Goal: Information Seeking & Learning: Learn about a topic

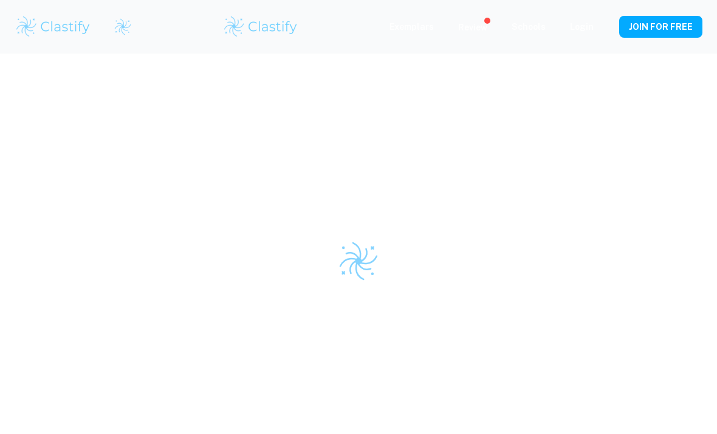
scroll to position [65, 0]
click at [637, 204] on div at bounding box center [358, 217] width 717 height 434
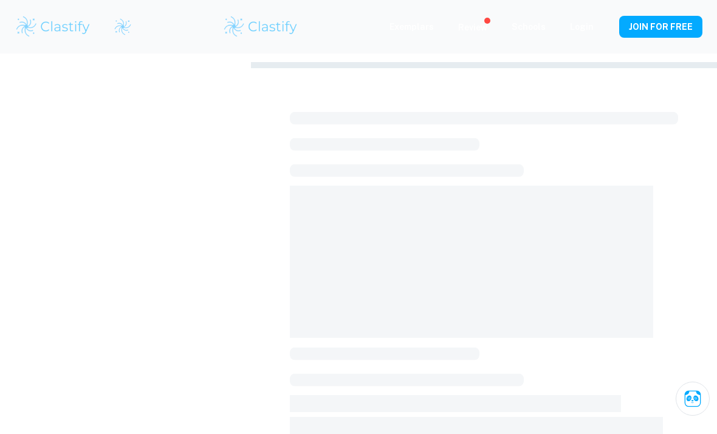
scroll to position [300, 0]
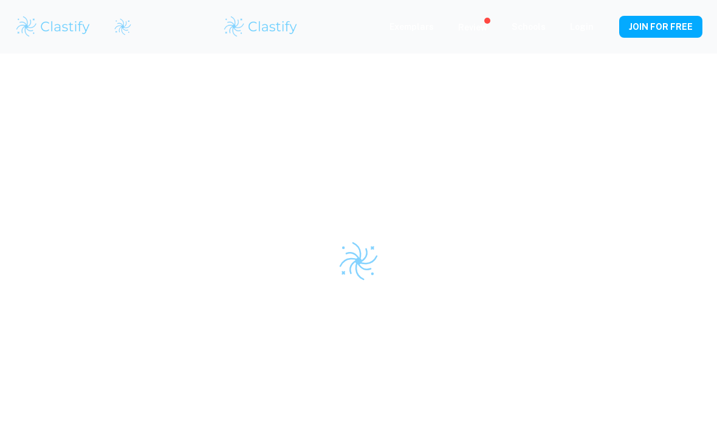
scroll to position [85, 0]
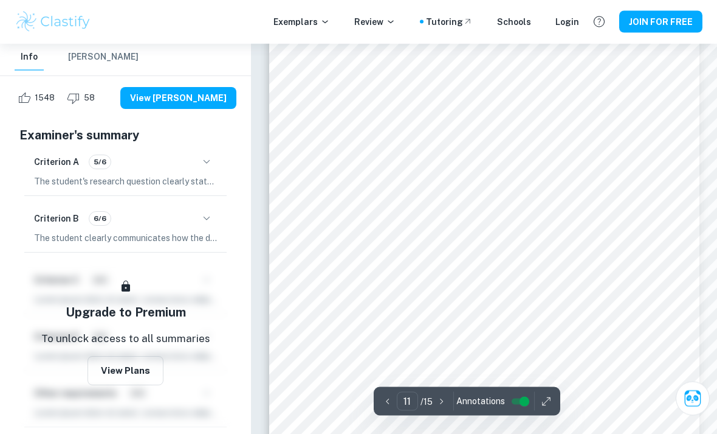
scroll to position [6563, 0]
type input "11"
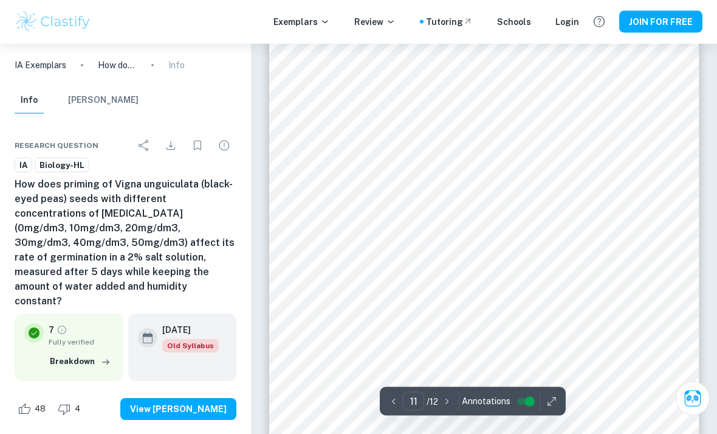
scroll to position [6423, 0]
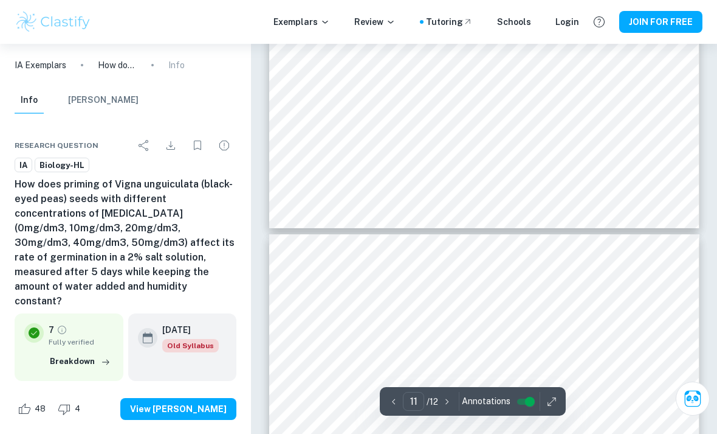
type input "10"
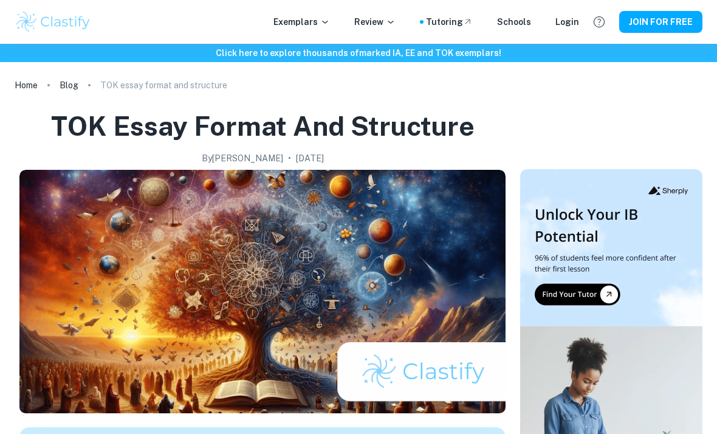
scroll to position [1104, 0]
